Goal: Information Seeking & Learning: Learn about a topic

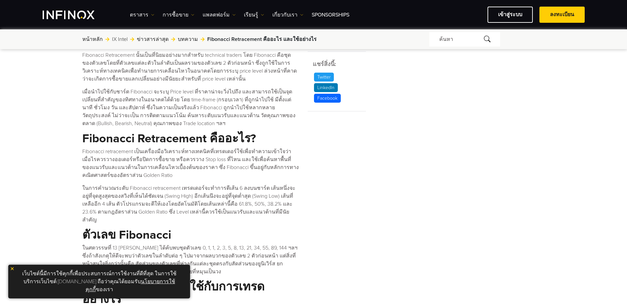
scroll to position [297, 0]
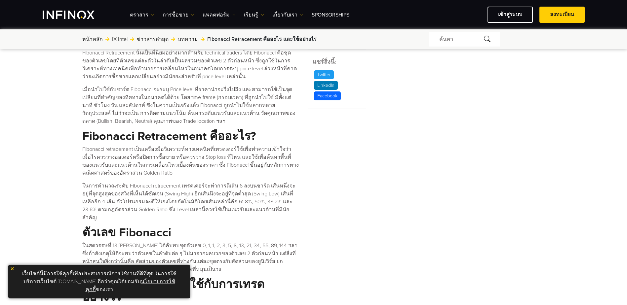
click at [194, 151] on p "Fibonacci retracement เป็นเครื่องมือวิเคราะห์ทางเทคนิคที่เทรดเดอร์ใช้เพื่อทำควา…" at bounding box center [190, 161] width 217 height 32
click at [130, 153] on p "Fibonacci retracement เป็นเครื่องมือวิเคราะห์ทางเทคนิคที่เทรดเดอร์ใช้เพื่อทำควา…" at bounding box center [190, 161] width 217 height 32
click at [147, 140] on คืออะไร\? "Fibonacci Retracement คืออะไร?" at bounding box center [190, 136] width 217 height 13
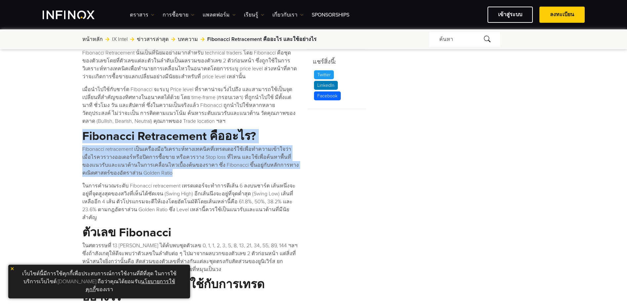
drag, startPoint x: 134, startPoint y: 172, endPoint x: 82, endPoint y: 135, distance: 64.3
copy div "Fibonacci Retracement คืออะไร? Fibonacci retracement เป็นเครื่องมือวิเคราะห์ทาง…"
click at [167, 133] on คืออะไร\? "Fibonacci Retracement คืออะไร?" at bounding box center [190, 136] width 217 height 13
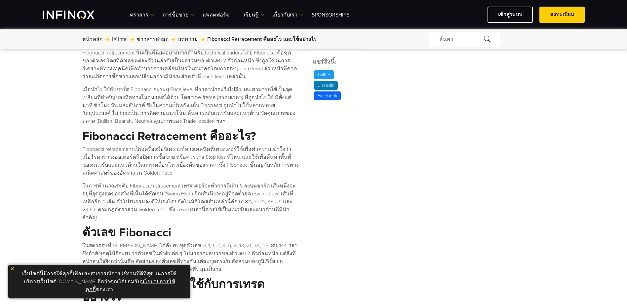
drag, startPoint x: 172, startPoint y: 133, endPoint x: 241, endPoint y: 136, distance: 69.4
click at [172, 134] on คืออะไร\? "Fibonacci Retracement คืออะไร?" at bounding box center [190, 136] width 217 height 13
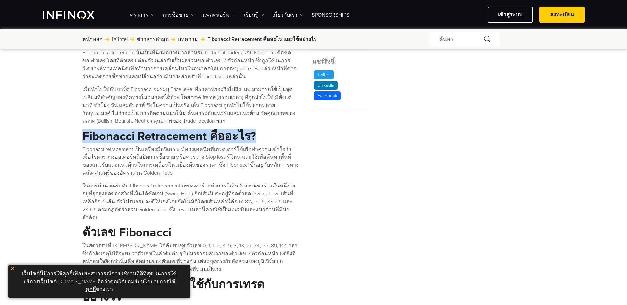
drag, startPoint x: 260, startPoint y: 136, endPoint x: 79, endPoint y: 134, distance: 181.5
copy คืออะไร\? "Fibonacci Retracement คืออะไร?"
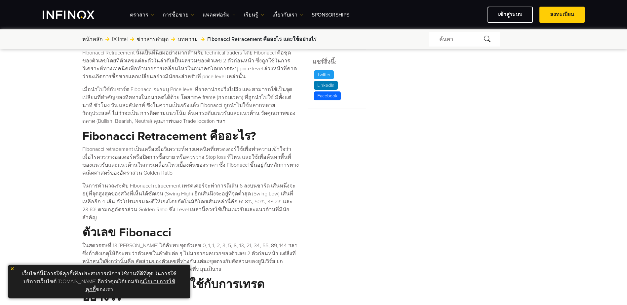
click at [196, 190] on p "ในการคำนวณระดับ Fibonacci retracement เทรดเดอร์จะทำการตีเส้น 6 ลงบนชาร์ต เส้นหน…" at bounding box center [190, 202] width 217 height 40
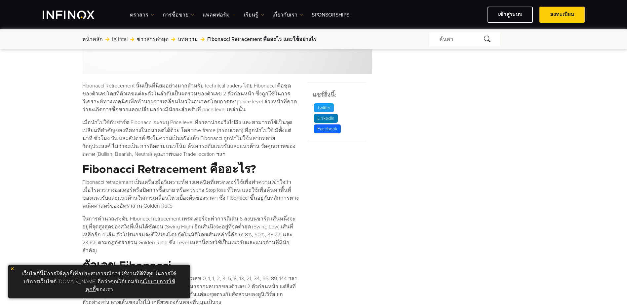
scroll to position [297, 0]
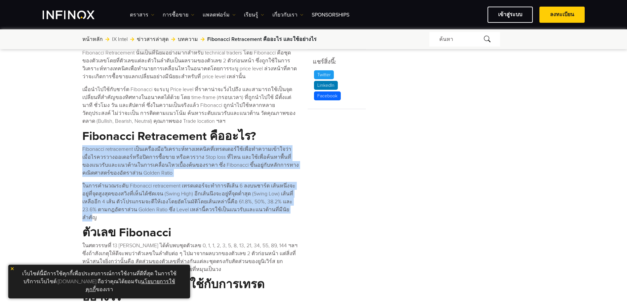
drag, startPoint x: 256, startPoint y: 211, endPoint x: 82, endPoint y: 152, distance: 183.2
copy div "Loremipsu dolorsitame co็adipื่eliืseิdoeius์temporiิutี่laboreet์do้maื่aliqua…"
drag, startPoint x: 220, startPoint y: 190, endPoint x: 231, endPoint y: 191, distance: 11.0
click at [221, 190] on p "ในการคำนวณระดับ Fibonacci retracement เทรดเดอร์จะทำการตีเส้น 6 ลงบนชาร์ต เส้นหน…" at bounding box center [190, 202] width 217 height 40
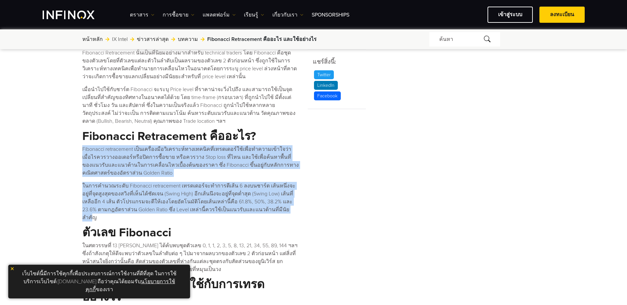
click at [235, 192] on p "ในการคำนวณระดับ Fibonacci retracement เทรดเดอร์จะทำการตีเส้น 6 ลงบนชาร์ต เส้นหน…" at bounding box center [190, 202] width 217 height 40
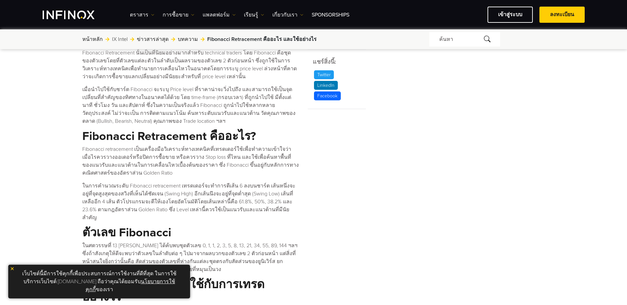
scroll to position [0, 0]
click at [257, 199] on p "ในการคำนวณระดับ Fibonacci retracement เทรดเดอร์จะทำการตีเส้น 6 ลงบนชาร์ต เส้นหน…" at bounding box center [190, 202] width 217 height 40
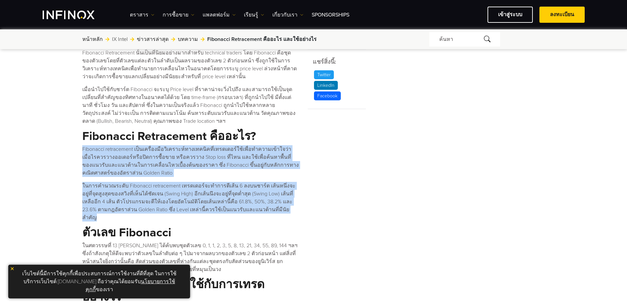
drag, startPoint x: 266, startPoint y: 208, endPoint x: 78, endPoint y: 148, distance: 197.3
copy div "Loremipsu dolorsitame co็adipื่eliืseิdoeius์temporiิutี่laboreet์do้maื่aliqua…"
